Goal: Navigation & Orientation: Find specific page/section

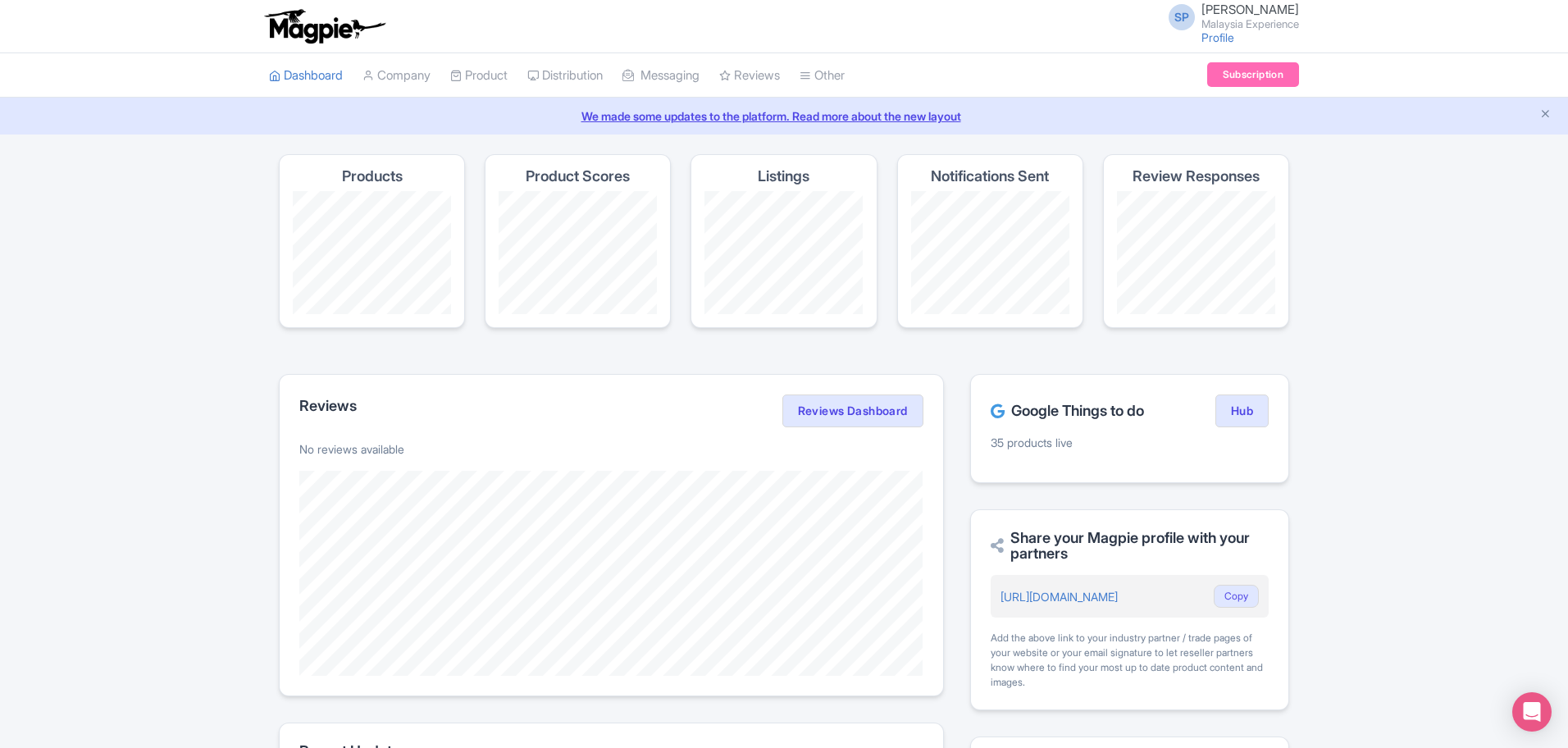
click at [1248, 428] on div "Google Things to do Hub 35 products live" at bounding box center [1129, 429] width 319 height 109
click at [1250, 418] on link "Hub" at bounding box center [1242, 411] width 53 height 33
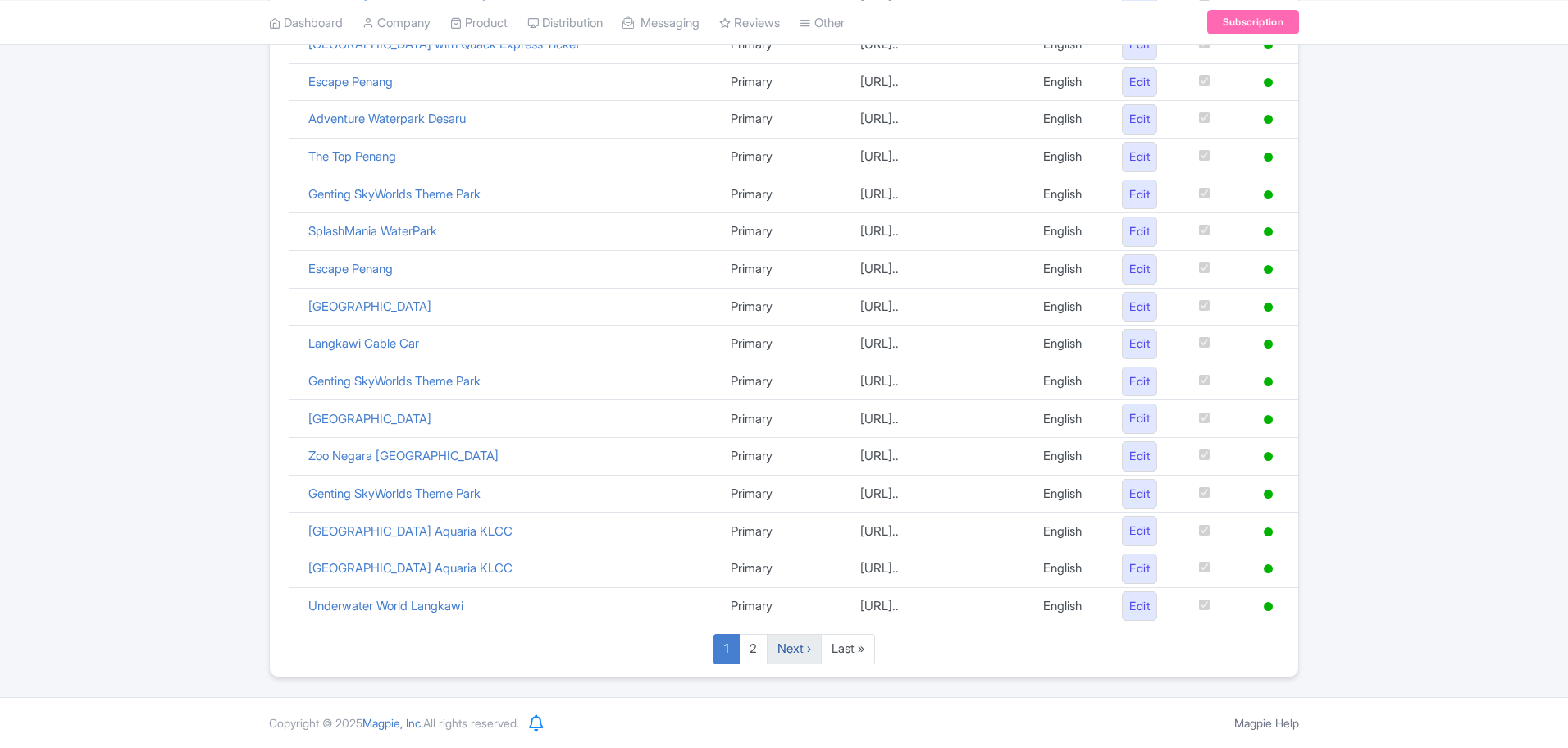
scroll to position [667, 0]
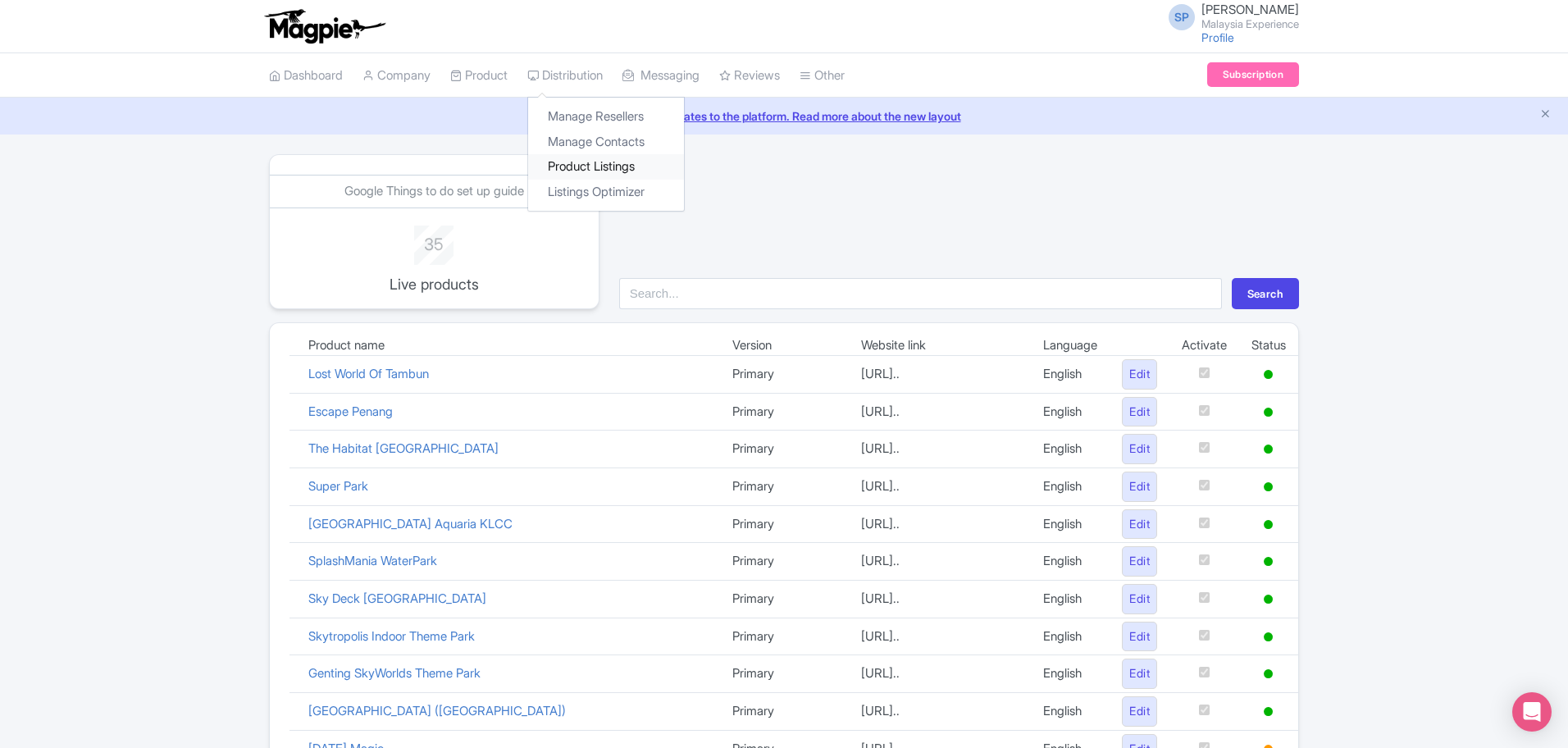
click at [615, 168] on link "Product Listings" at bounding box center [606, 167] width 156 height 25
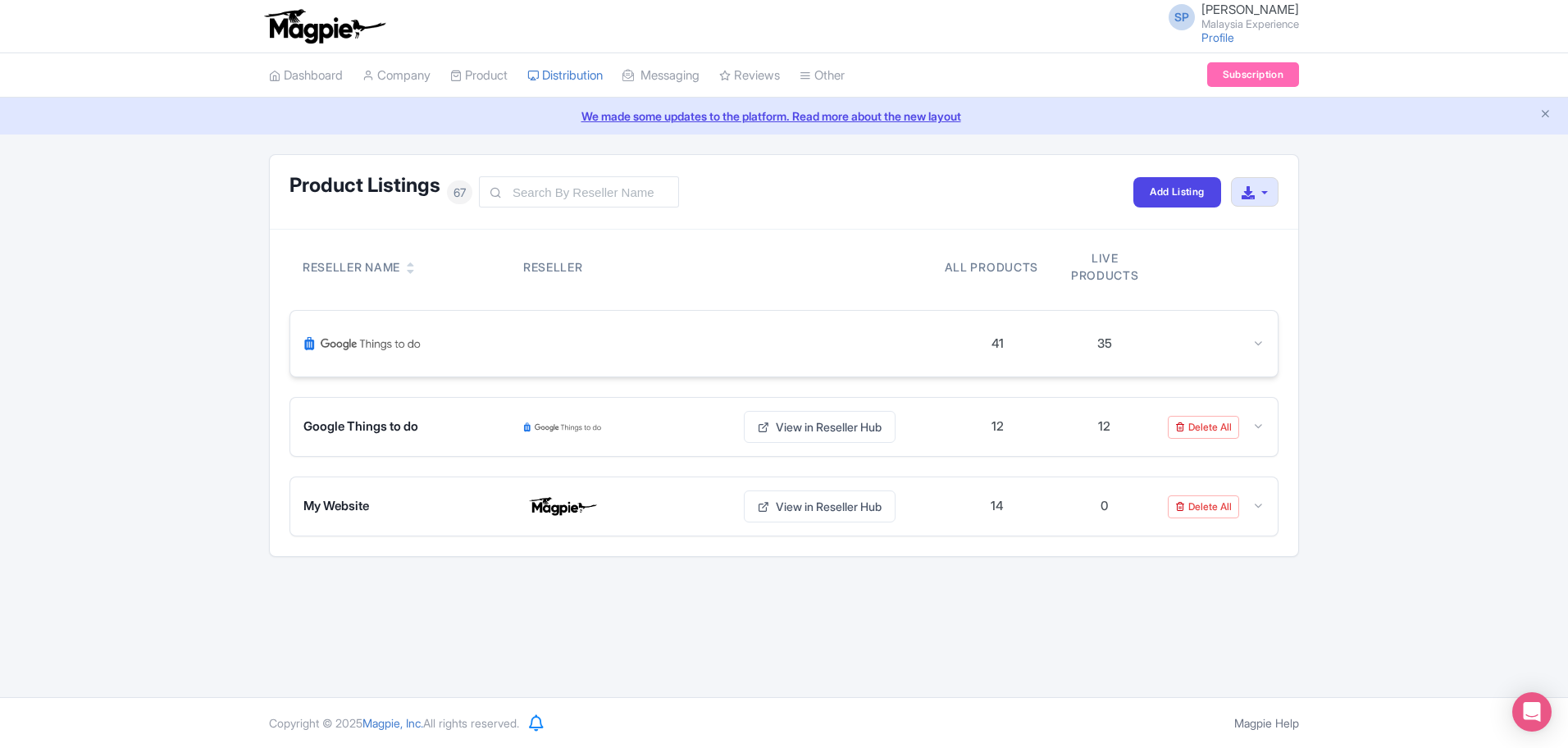
click at [989, 353] on div "41" at bounding box center [997, 344] width 107 height 19
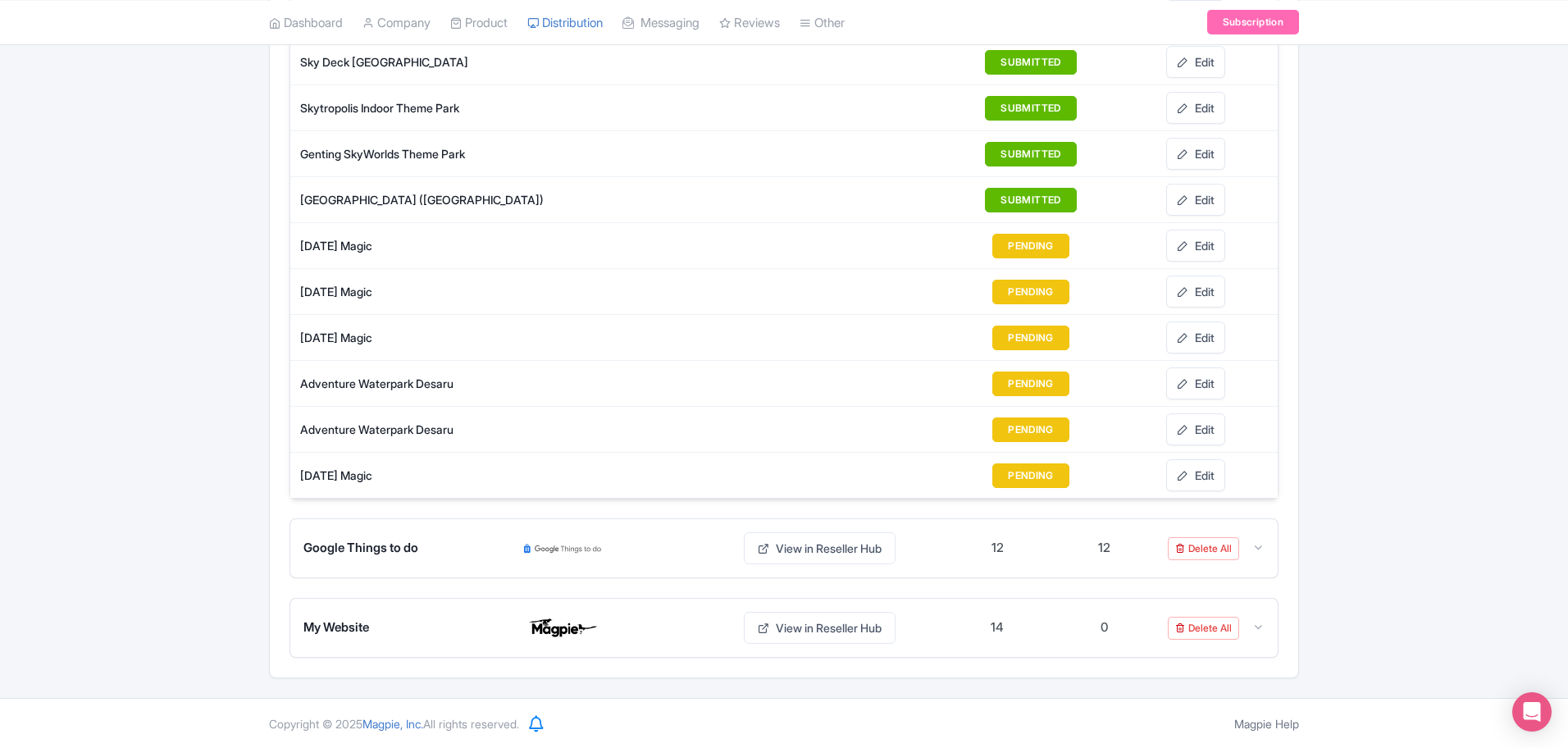
scroll to position [1797, 0]
click at [1081, 541] on div "12" at bounding box center [1105, 547] width 107 height 23
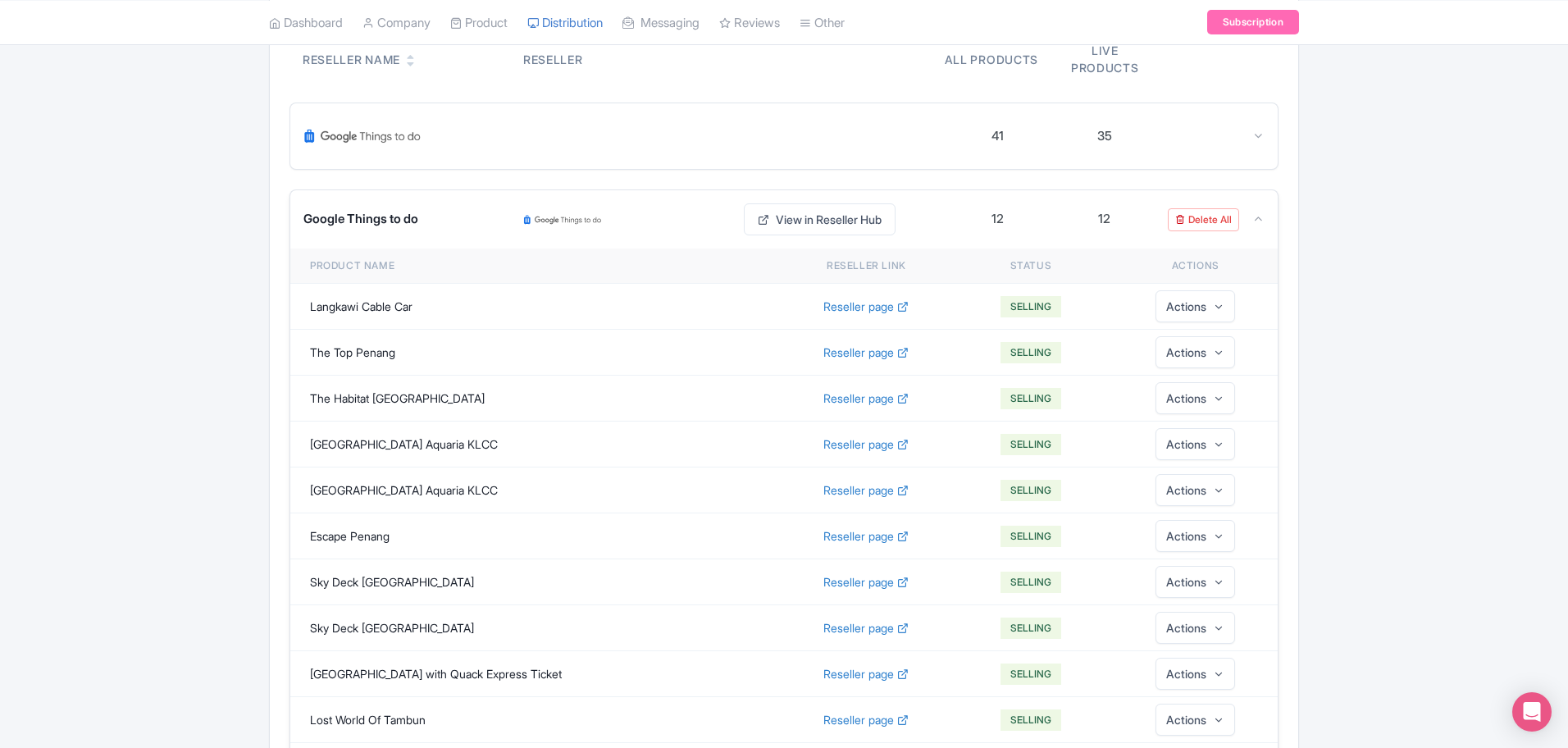
scroll to position [157, 0]
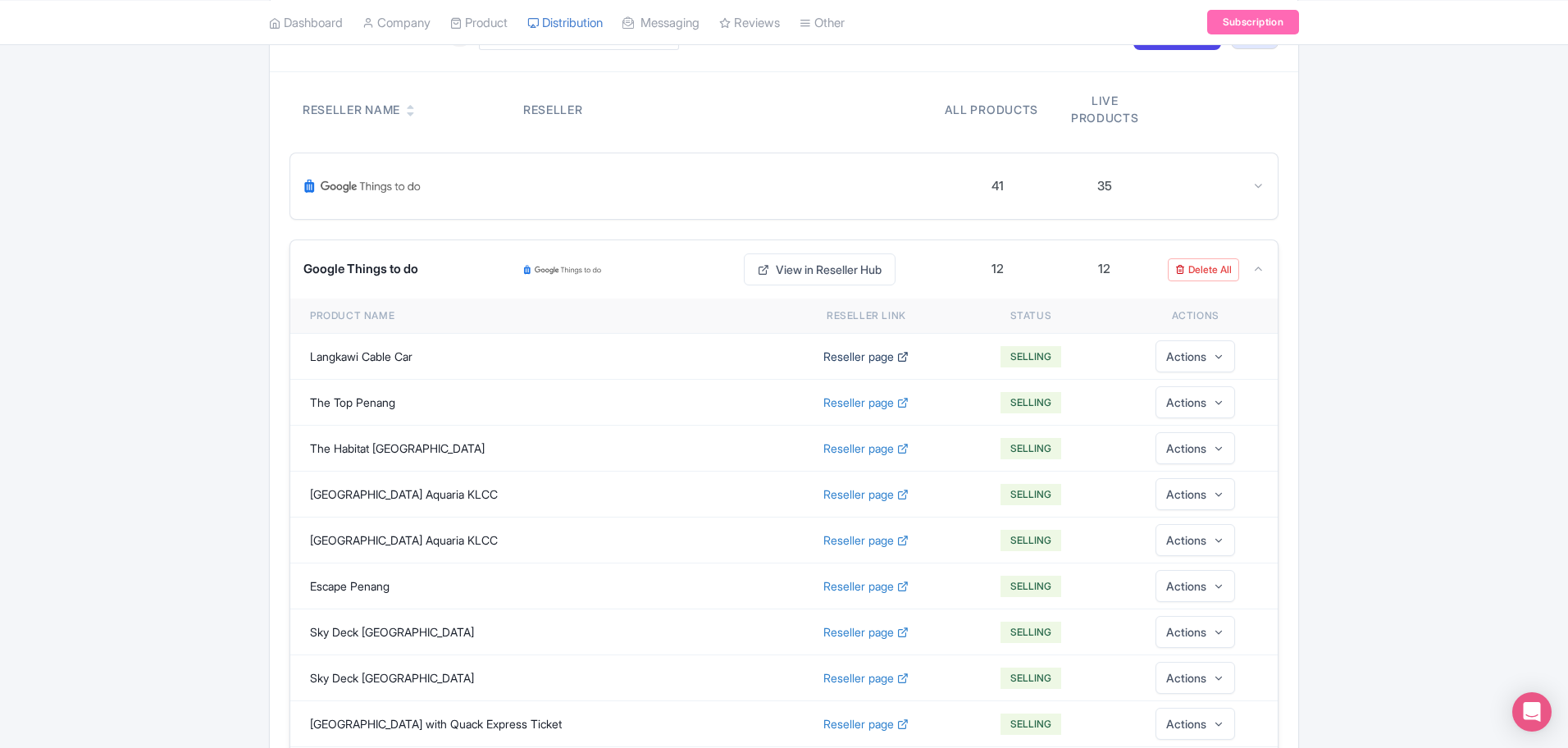
click at [894, 363] on span "Reseller page" at bounding box center [859, 356] width 71 height 17
